Goal: Find specific page/section: Find specific page/section

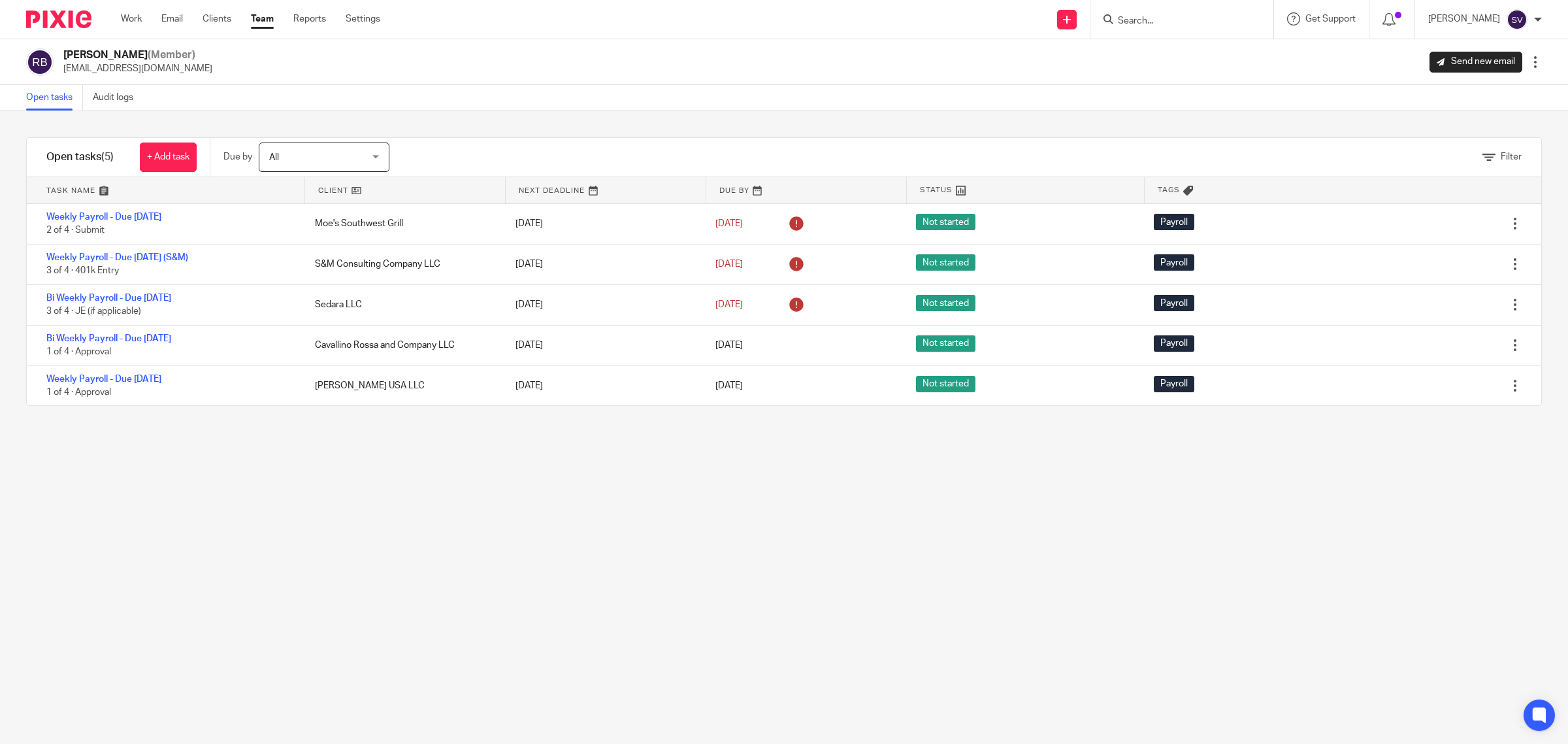
click at [1152, 16] on input "Search" at bounding box center [1175, 21] width 118 height 12
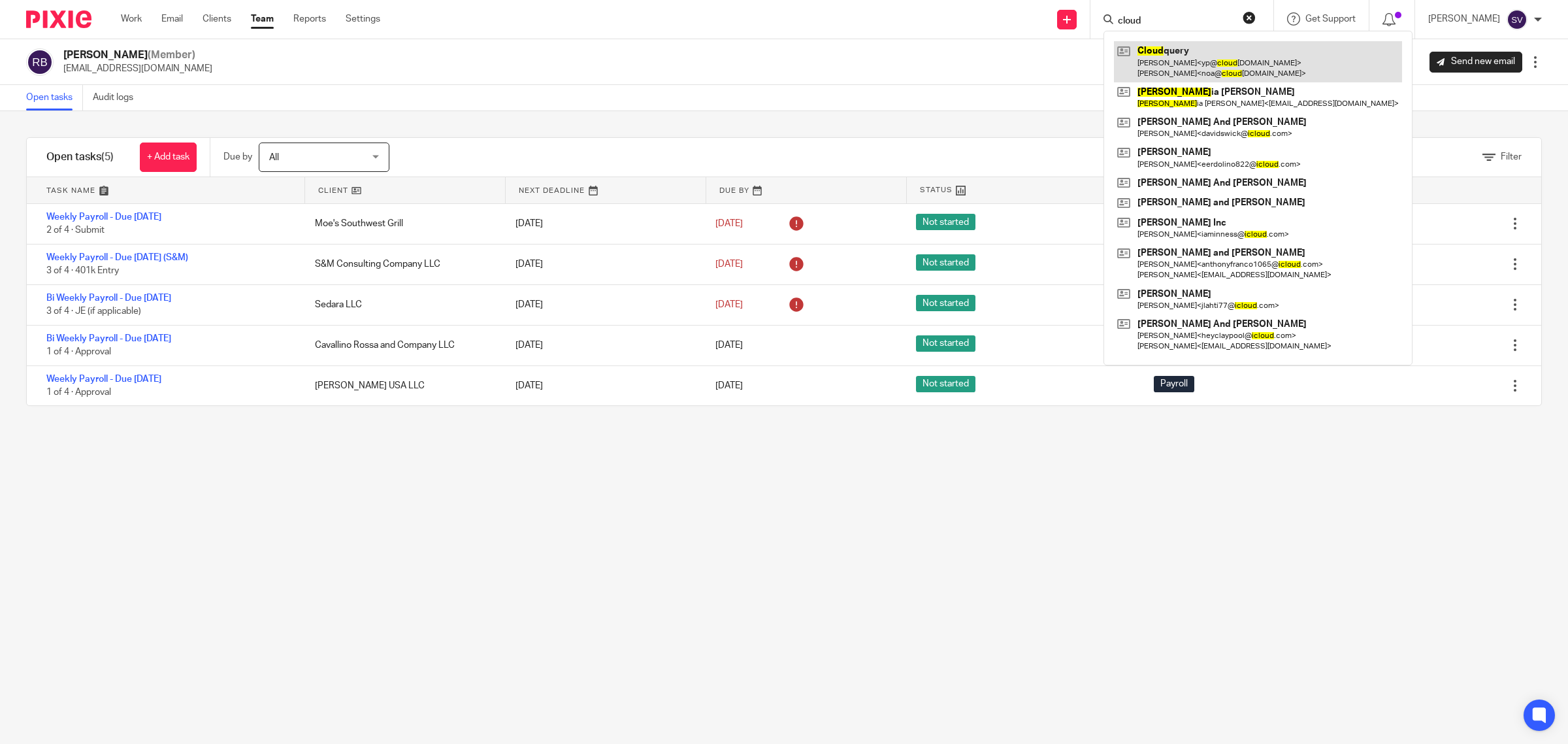
type input "cloud"
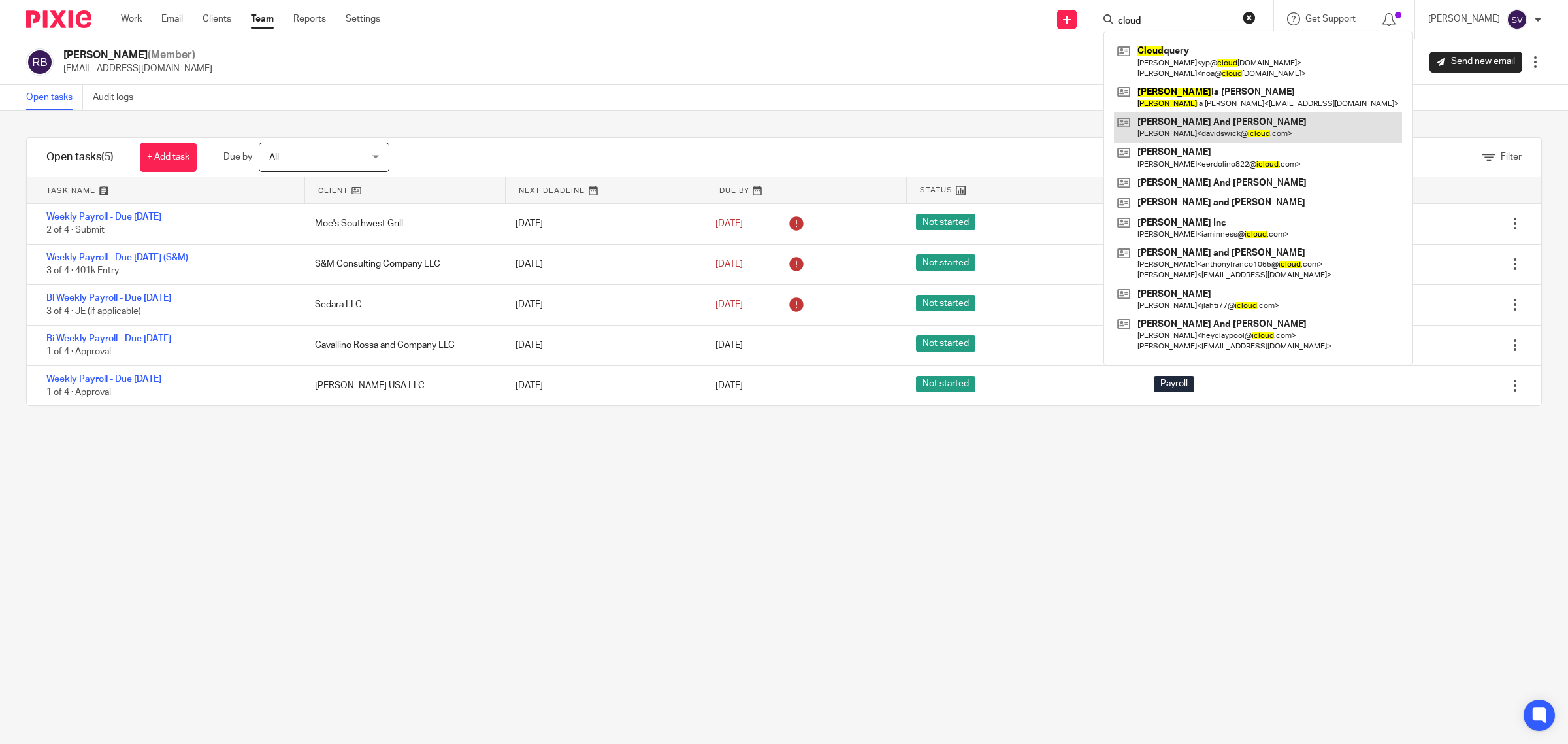
drag, startPoint x: 1182, startPoint y: 49, endPoint x: 1207, endPoint y: 141, distance: 95.3
click at [1183, 49] on link at bounding box center [1258, 62] width 288 height 41
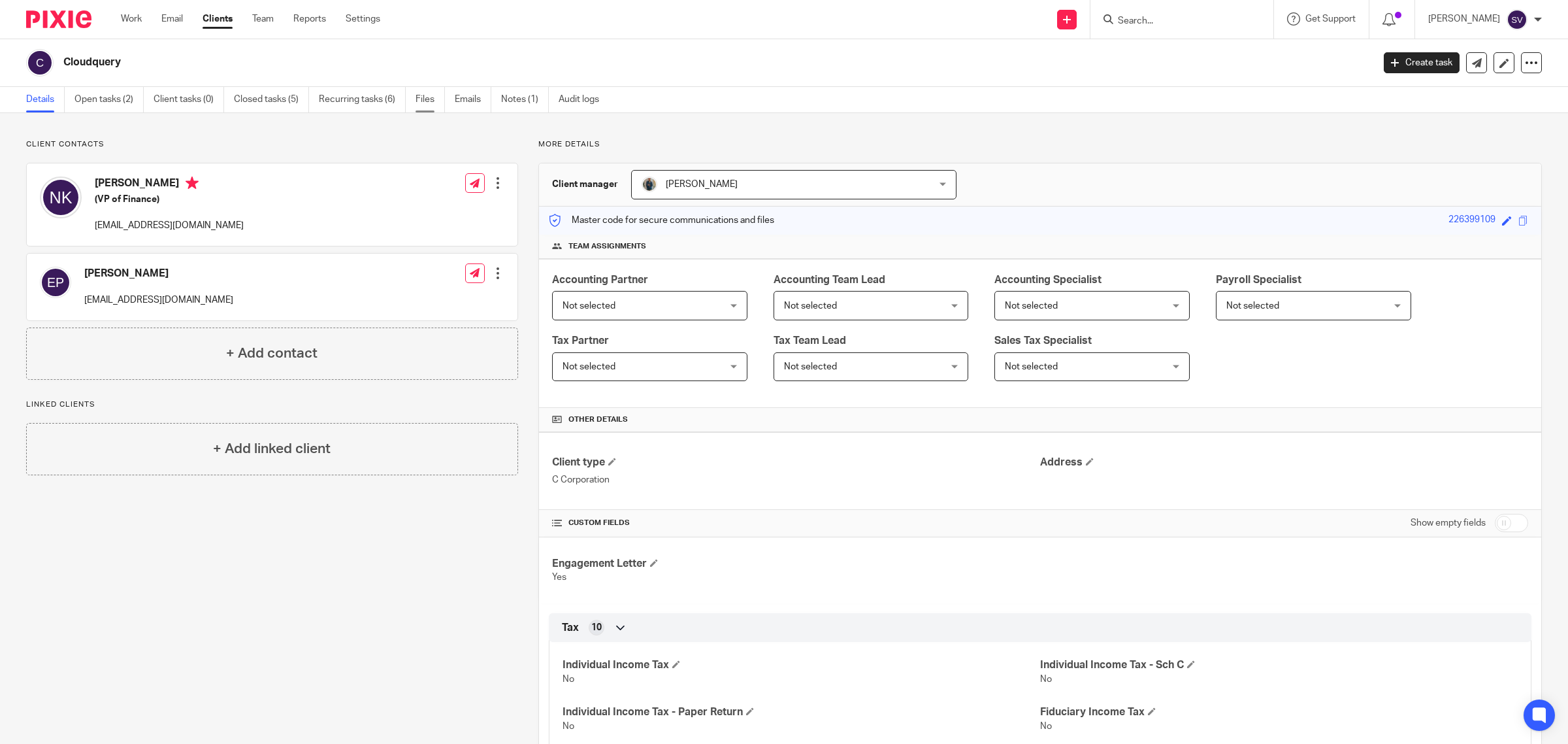
click at [422, 96] on link "Files" at bounding box center [430, 99] width 29 height 25
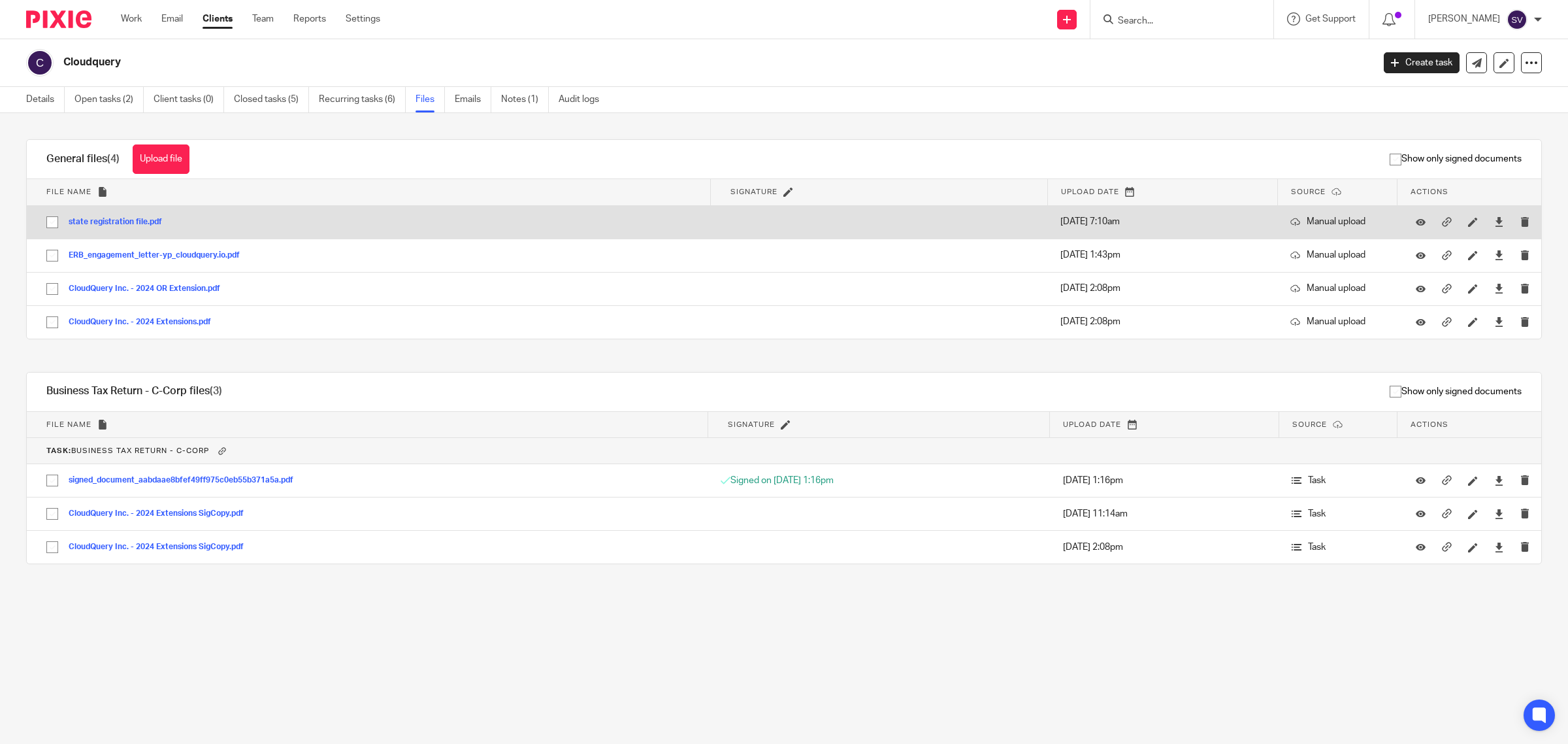
click at [132, 222] on button "state registration file.pdf" at bounding box center [120, 221] width 103 height 9
